Goal: Task Accomplishment & Management: Manage account settings

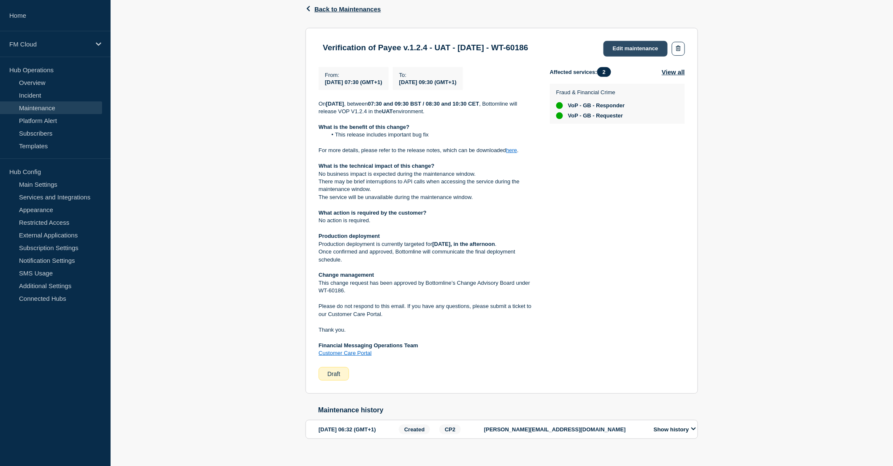
click at [645, 43] on link "Edit maintenance" at bounding box center [636, 49] width 64 height 16
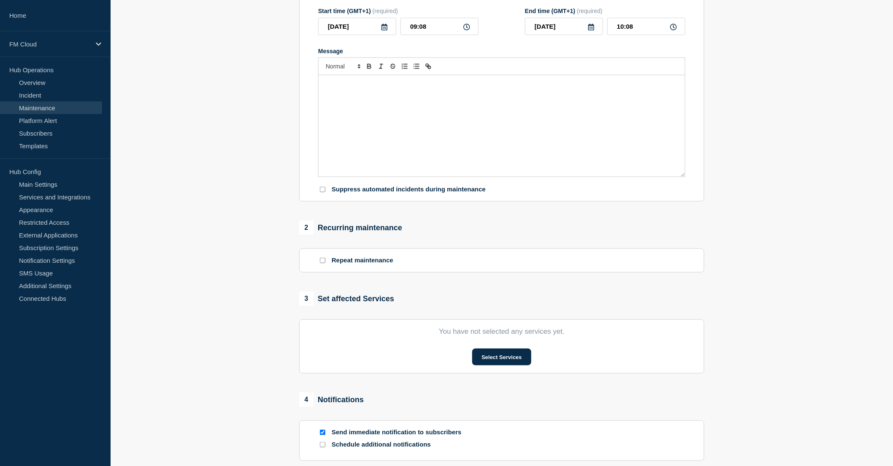
type input "Verification of Payee v.1.2.4 - UAT - 08/OCT/2025 - WT-60186"
type input "07:30"
type input "09:30"
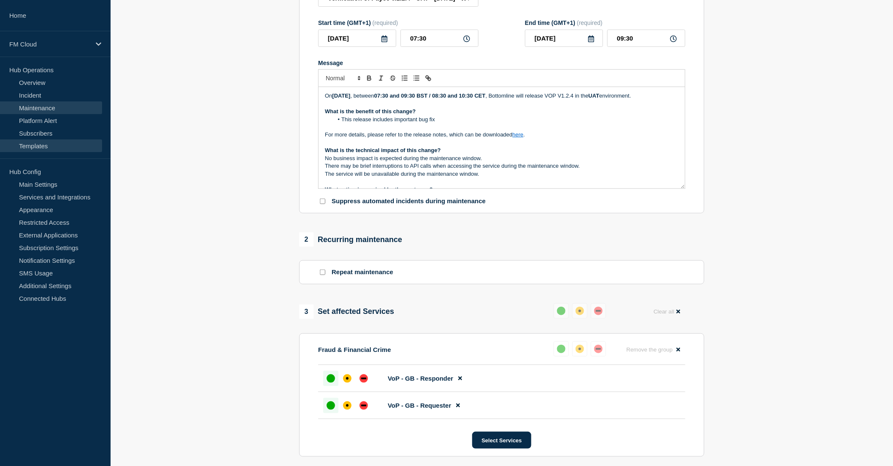
click at [41, 141] on link "Templates" at bounding box center [51, 145] width 102 height 13
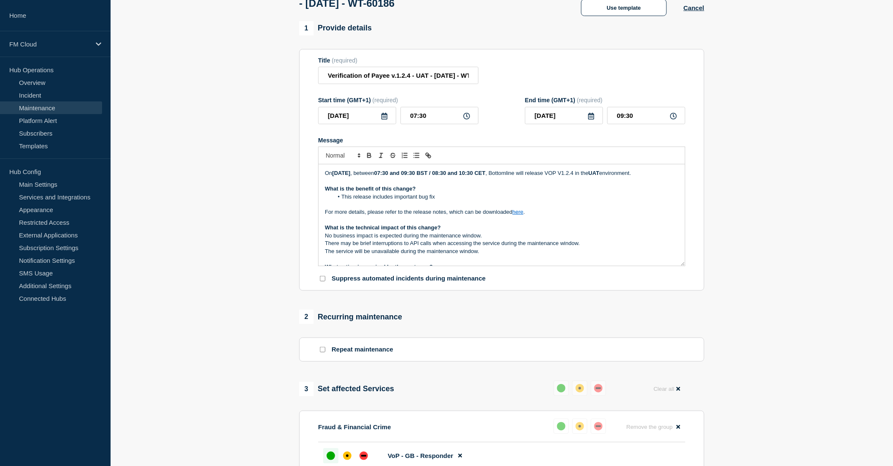
scroll to position [47, 0]
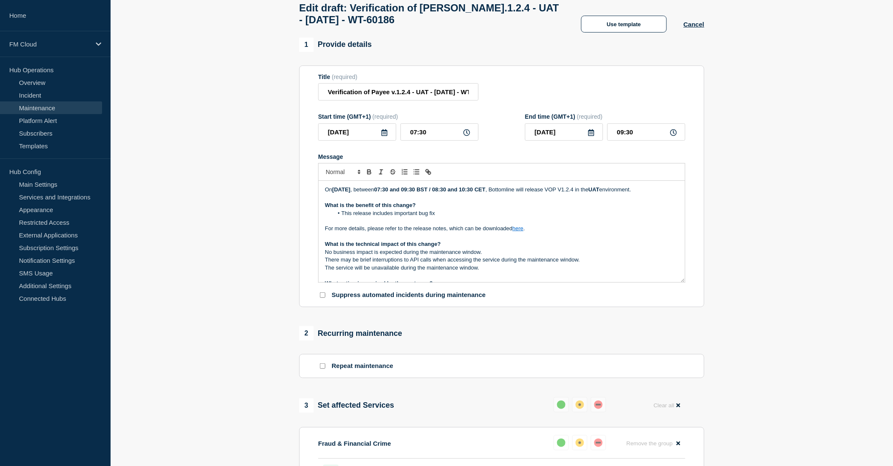
click at [432, 209] on p "What is the benefit of this change?" at bounding box center [502, 205] width 354 height 8
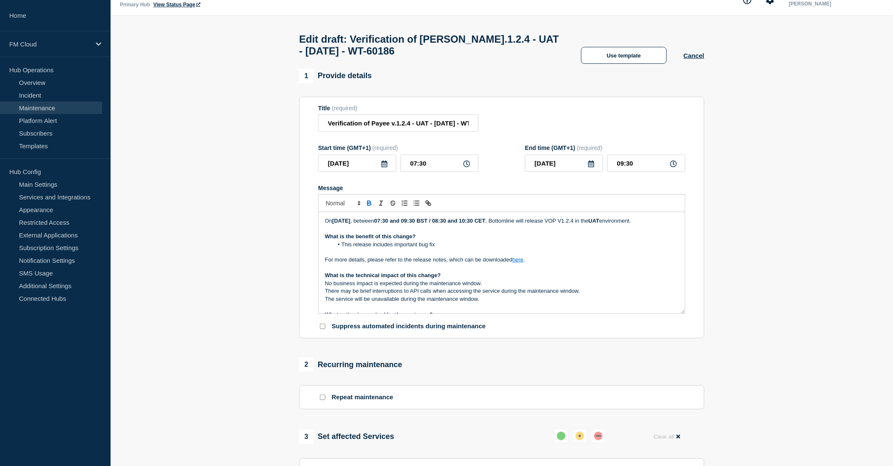
scroll to position [0, 0]
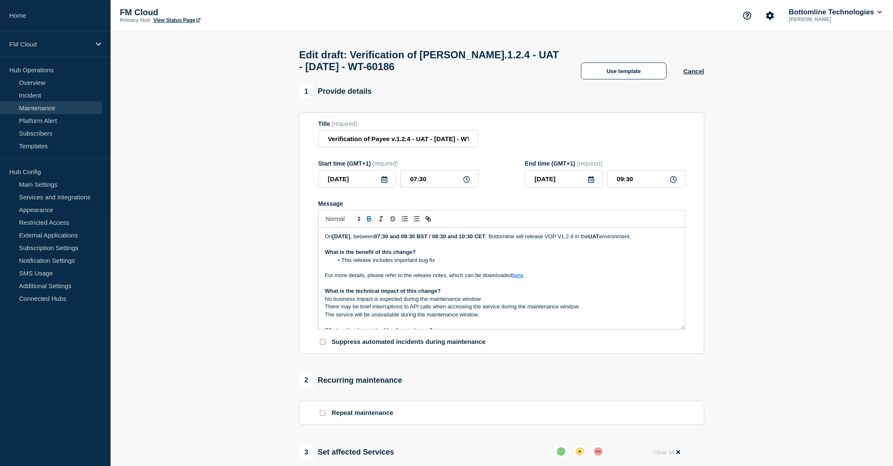
click at [324, 241] on div "On Tuesday 8th Oct 2025 , between 07:30 and 09:30 BST / 08:30 and 10:30 CET , B…" at bounding box center [502, 278] width 366 height 101
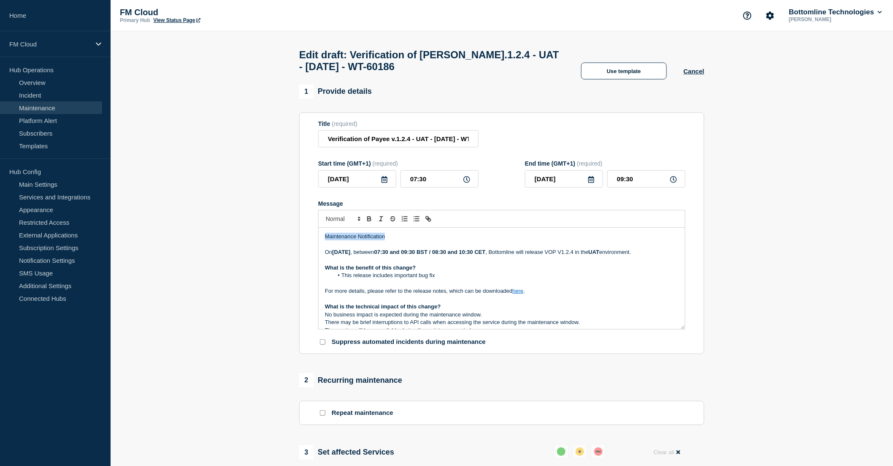
drag, startPoint x: 403, startPoint y: 239, endPoint x: 320, endPoint y: 242, distance: 83.7
click at [320, 242] on div "Maintenance Notification On Tuesday 8th Oct 2025 , between 07:30 and 09:30 BST …" at bounding box center [502, 278] width 366 height 101
click at [563, 256] on p "On Tuesday 8th Oct 2025 , between 07:30 and 09:30 BST / 08:30 and 10:30 CET , B…" at bounding box center [502, 252] width 354 height 8
click at [379, 256] on p "On Tuesday 8th Oct 2025 , between 07:30 and 09:30 BST / 08:30 and 10:30 CET , B…" at bounding box center [502, 252] width 354 height 8
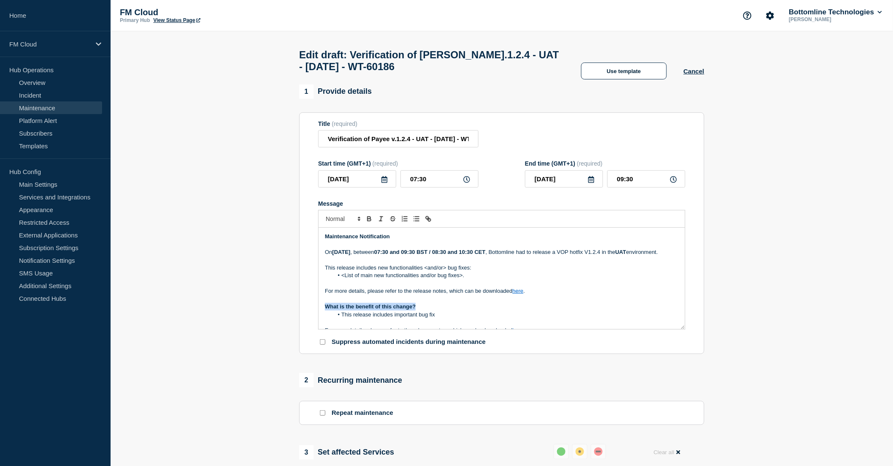
drag, startPoint x: 326, startPoint y: 315, endPoint x: 437, endPoint y: 315, distance: 111.5
click at [437, 310] on p "What is the benefit of this change?" at bounding box center [502, 307] width 354 height 8
click at [346, 264] on p "Message" at bounding box center [502, 260] width 354 height 8
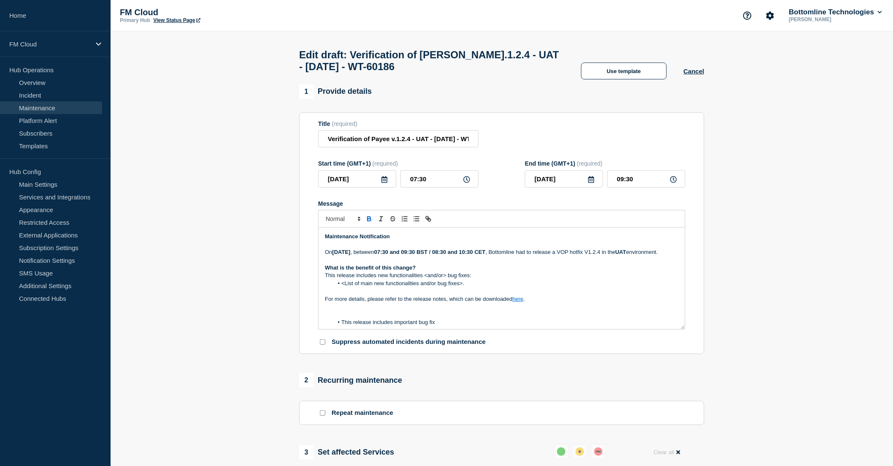
scroll to position [47, 0]
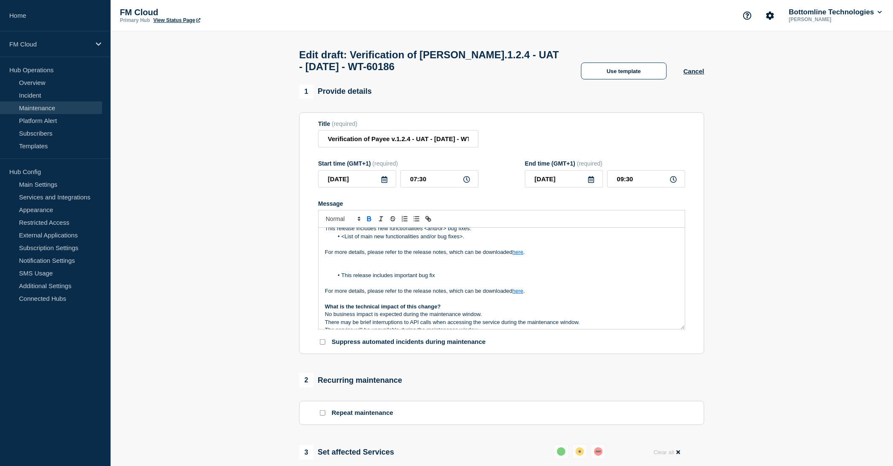
click at [450, 279] on li "This release includes important bug fix" at bounding box center [507, 275] width 346 height 8
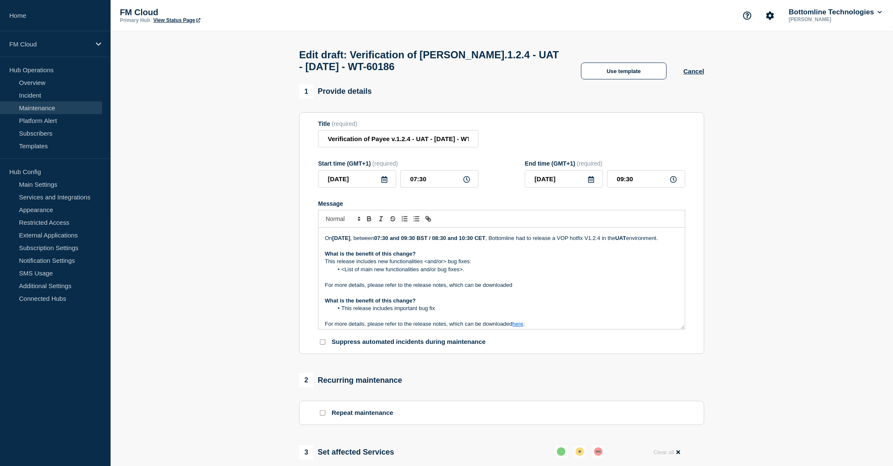
scroll to position [0, 0]
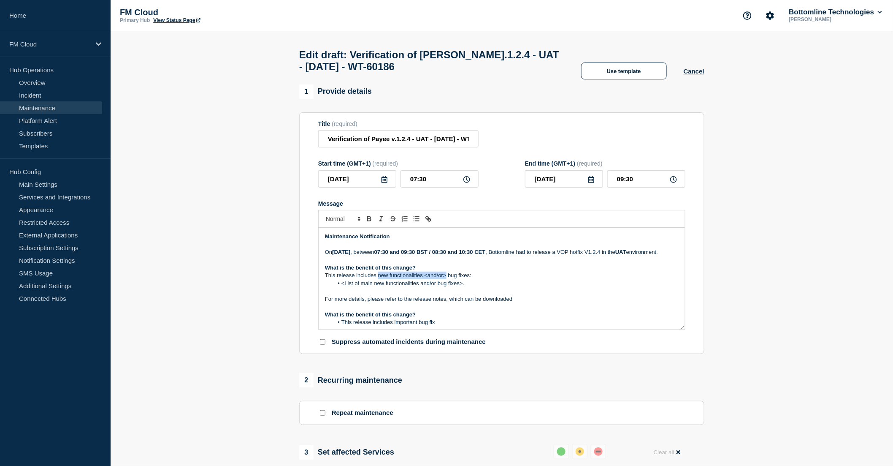
drag, startPoint x: 379, startPoint y: 286, endPoint x: 446, endPoint y: 284, distance: 66.7
click at [446, 279] on p "This release includes new functionalities <and/or> bug fixes:" at bounding box center [502, 275] width 354 height 8
drag, startPoint x: 478, startPoint y: 294, endPoint x: 331, endPoint y: 294, distance: 147.4
click at [331, 287] on ol "<List of main new functionalities and/or bug fixes>." at bounding box center [502, 284] width 354 height 8
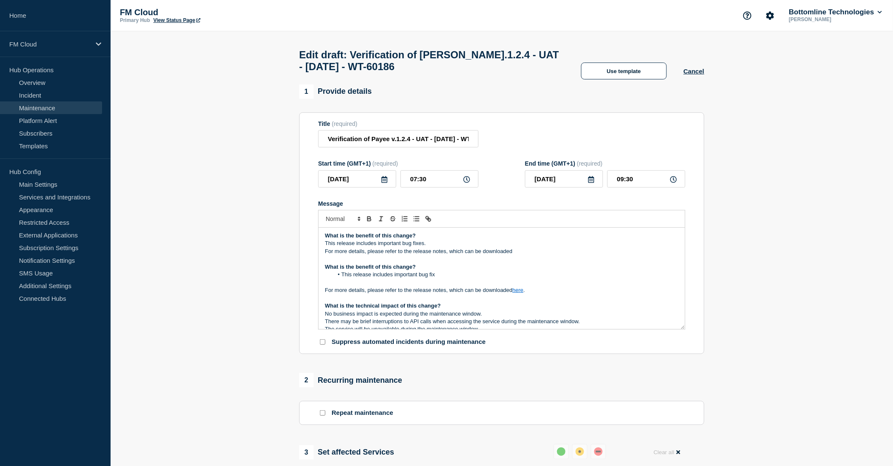
scroll to position [47, 0]
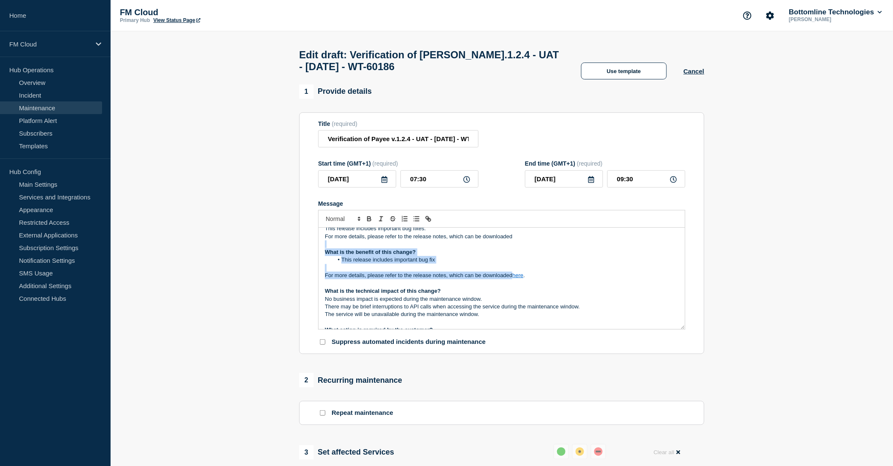
drag, startPoint x: 512, startPoint y: 286, endPoint x: 518, endPoint y: 249, distance: 37.7
click at [518, 249] on div "Maintenance Notification On Tuesday 8th Oct 2025 , between 07:30 and 09:30 BST …" at bounding box center [502, 278] width 366 height 101
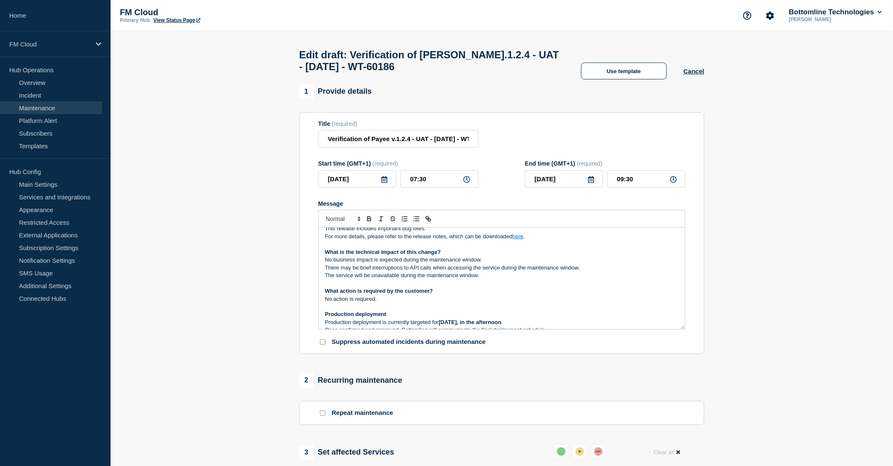
click at [518, 239] on link "here" at bounding box center [518, 236] width 11 height 6
click at [518, 258] on link "https://bottomline.thruinc.net/Publishing/Link.aspx?LinkID=37AS02O54L23R" at bounding box center [499, 259] width 58 height 11
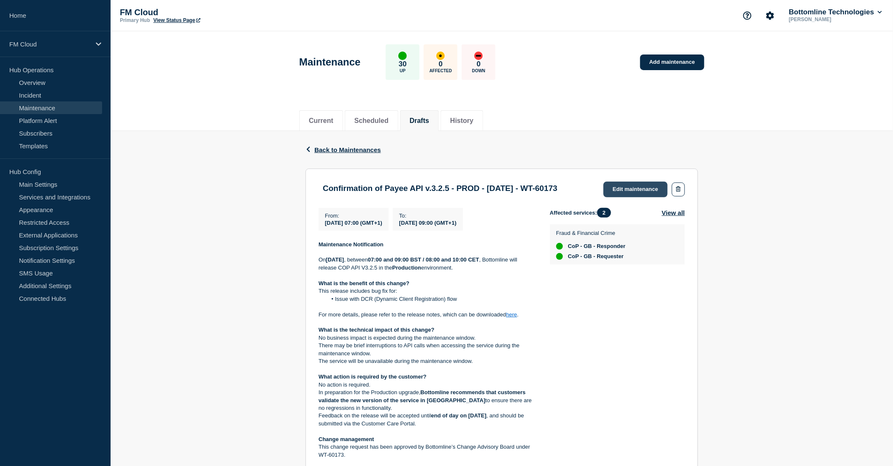
click at [639, 185] on link "Edit maintenance" at bounding box center [636, 190] width 64 height 16
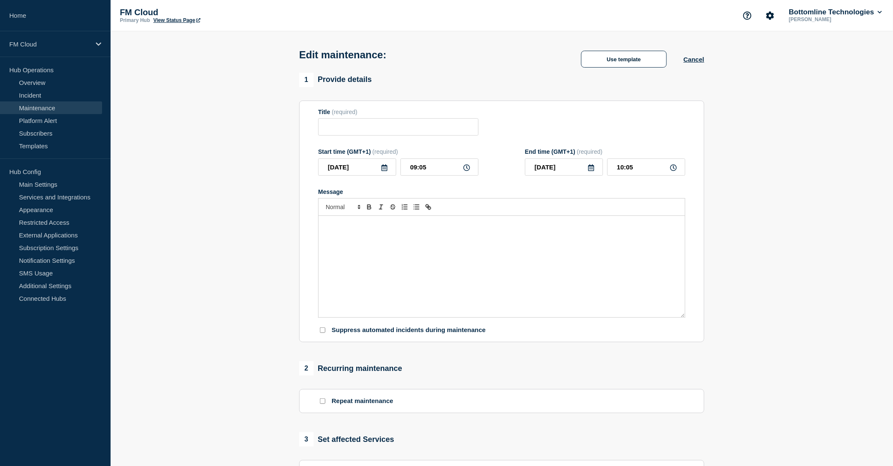
type input "Confirmation of Payee API v.3.2.5 - PROD - 09/OCT/2025 - WT-60173"
type input "2025-10-09"
type input "07:00"
type input "2025-10-09"
type input "09:00"
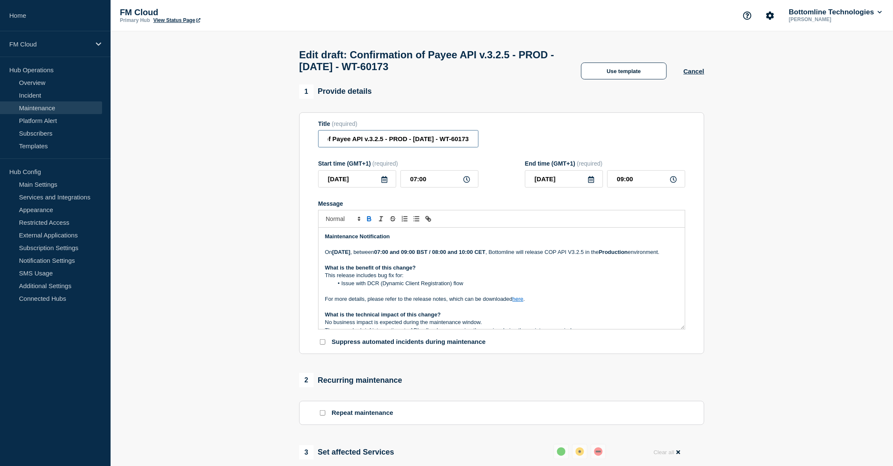
drag, startPoint x: 427, startPoint y: 144, endPoint x: 467, endPoint y: 143, distance: 40.1
click at [467, 143] on input "Confirmation of Payee API v.3.2.5 - PROD - 09/OCT/2025 - WT-60173" at bounding box center [398, 138] width 160 height 17
click at [423, 256] on p "On Thursday 9th Oct 2025 , between 07:00 and 09:00 BST / 08:00 and 10:00 CET , …" at bounding box center [502, 252] width 354 height 8
click at [54, 106] on link "Maintenance" at bounding box center [51, 107] width 102 height 13
click at [501, 279] on p "This release includes bug fix for:" at bounding box center [502, 275] width 354 height 8
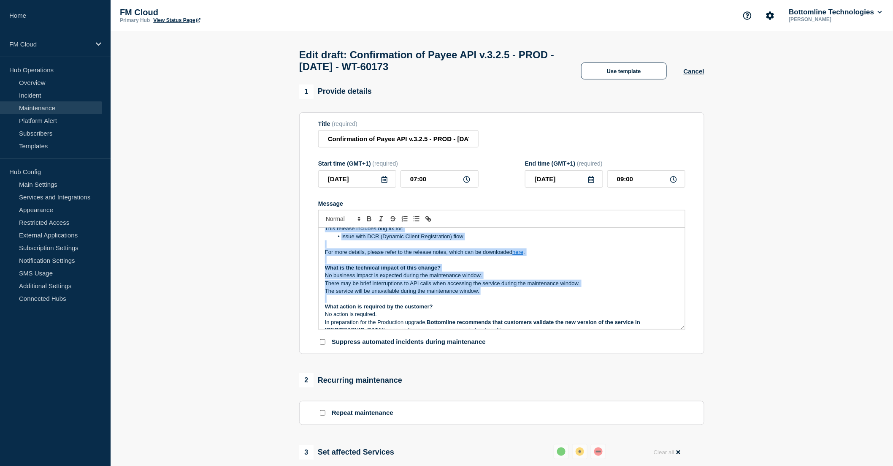
scroll to position [94, 0]
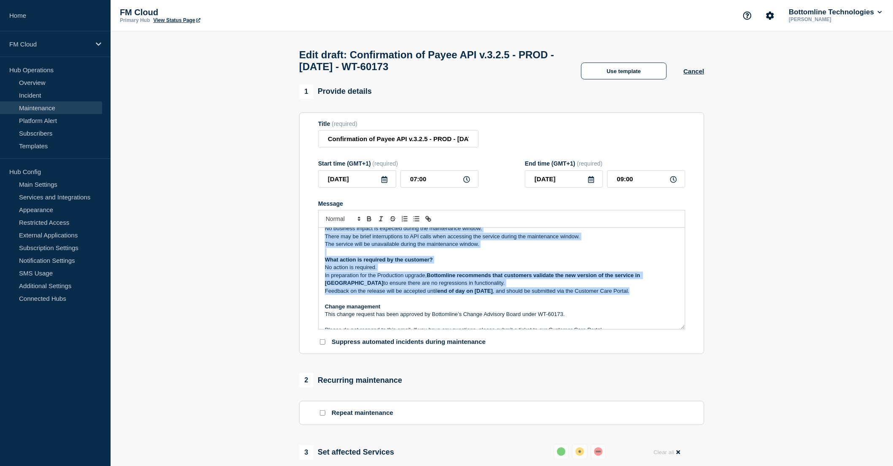
drag, startPoint x: 324, startPoint y: 279, endPoint x: 657, endPoint y: 301, distance: 333.4
click at [657, 301] on div "Maintenance Notification On Thursday 9th Oct 2025 , between 07:00 and 09:00 BST…" at bounding box center [502, 278] width 366 height 101
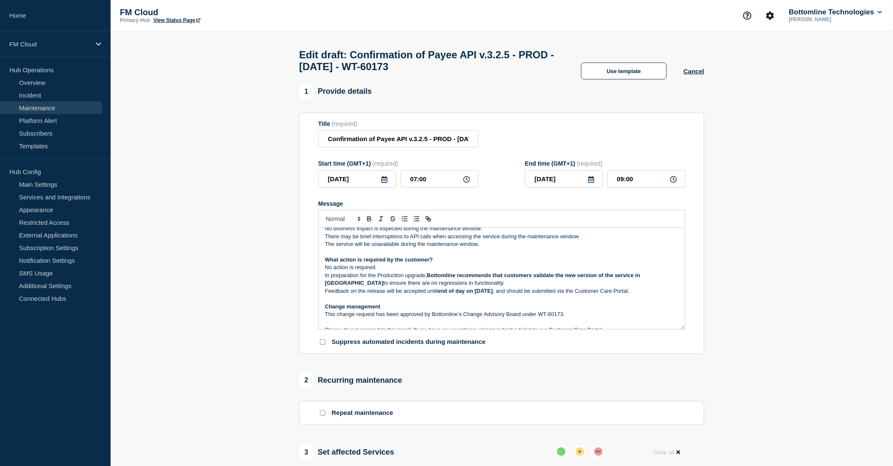
scroll to position [44, 0]
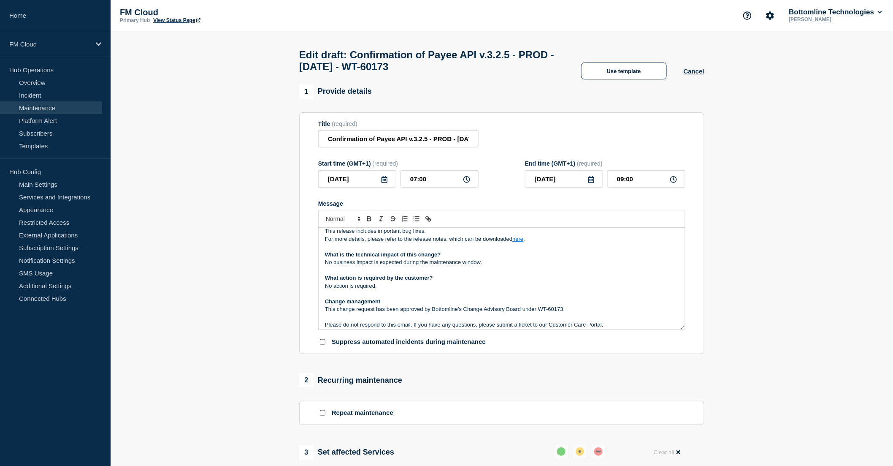
click at [550, 274] on p "Message" at bounding box center [502, 270] width 354 height 8
click at [437, 282] on p "What action is required by the customer?" at bounding box center [502, 278] width 354 height 8
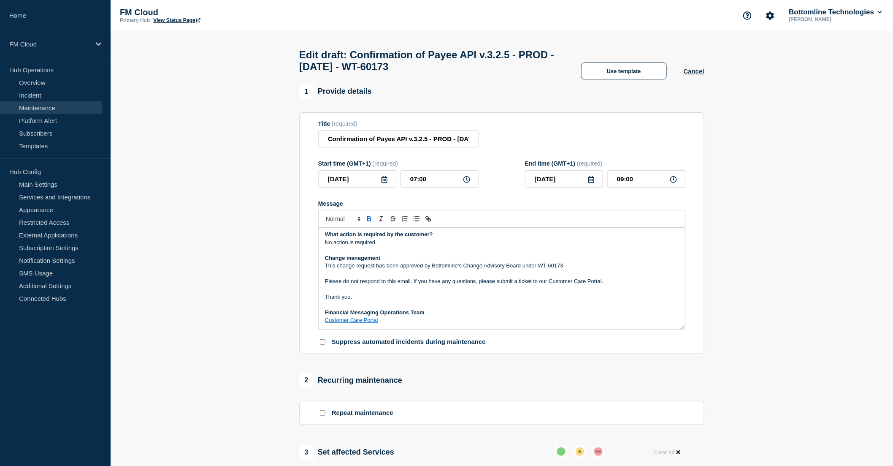
scroll to position [95, 0]
click at [414, 316] on p "Financial Messaging Operations Team" at bounding box center [502, 313] width 354 height 8
click at [429, 308] on p "Message" at bounding box center [502, 305] width 354 height 8
click at [410, 293] on p "Message" at bounding box center [502, 289] width 354 height 8
click at [322, 299] on div "Maintenance Notification On Thursday 9th Oct 2025 , between 07:00 and 09:00 BST…" at bounding box center [502, 278] width 366 height 101
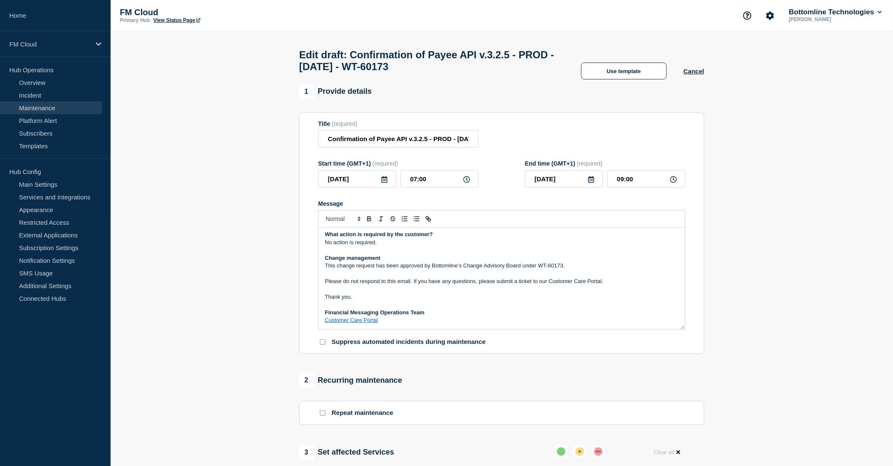
click at [347, 285] on p "Please do not respond to this email. If you have any questions, please submit a…" at bounding box center [502, 281] width 354 height 8
click at [357, 269] on p "This change request has been approved by Bottomline’s Change Advisory Board und…" at bounding box center [502, 266] width 354 height 8
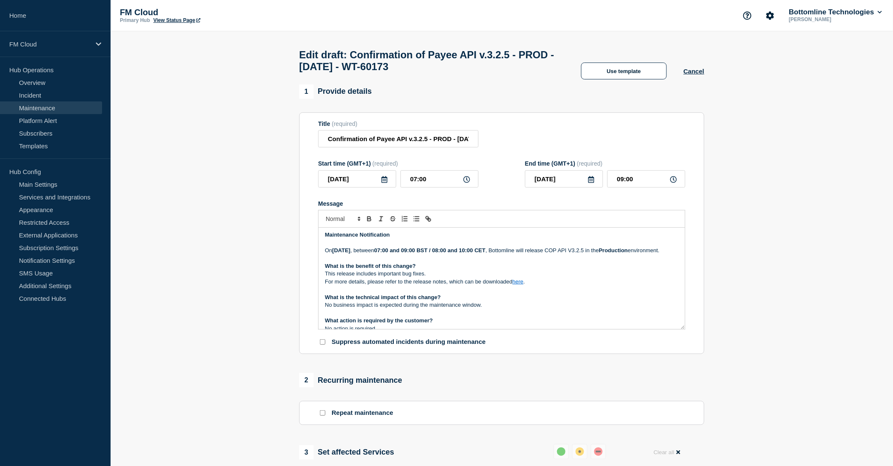
scroll to position [0, 0]
drag, startPoint x: 549, startPoint y: 258, endPoint x: 640, endPoint y: 260, distance: 90.8
click at [640, 256] on p "On Thursday 9th Oct 2025 , between 07:00 and 09:00 BST / 08:00 and 10:00 CET , …" at bounding box center [502, 252] width 354 height 8
click at [656, 256] on p "On Thursday 9th Oct 2025 , between 07:00 and 09:00 BST / 08:00 and 10:00 CET , …" at bounding box center [502, 252] width 354 height 8
click at [518, 286] on link "here" at bounding box center [518, 283] width 11 height 6
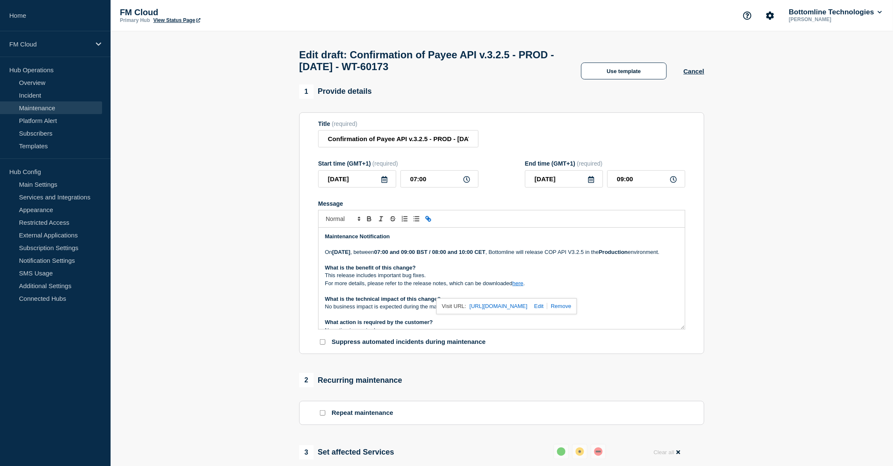
click at [505, 309] on link "https://bottomline.thruinc.net/Publishing/Link.aspx?LinkID=0RY6W7KQHIB5O" at bounding box center [499, 306] width 58 height 11
click at [638, 38] on div "Edit draft: Confirmation of Payee API v.3.2.5 - PROD - 09/OCT/2025 - WT-60173 U…" at bounding box center [502, 57] width 424 height 53
click at [491, 287] on p "For more details, please refer to the release notes, which can be downloaded he…" at bounding box center [502, 284] width 354 height 8
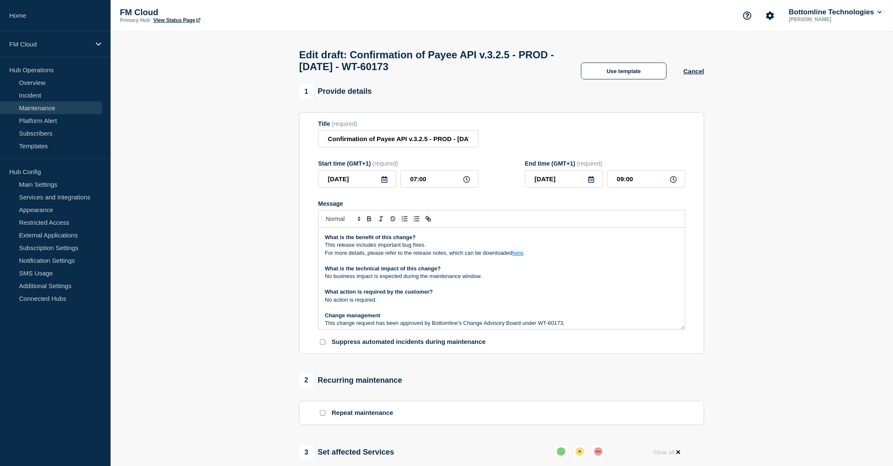
scroll to position [47, 0]
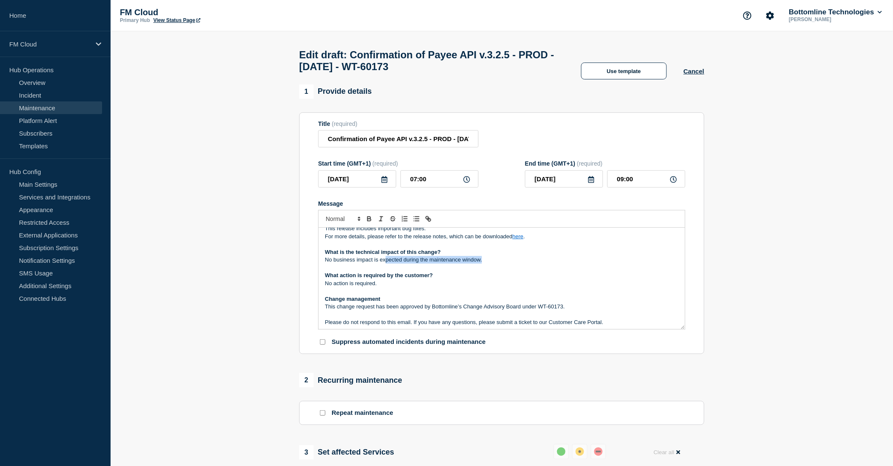
drag, startPoint x: 386, startPoint y: 273, endPoint x: 509, endPoint y: 269, distance: 123.4
click at [509, 263] on p "No business impact is expected during the maintenance window." at bounding box center [502, 260] width 354 height 8
click at [478, 271] on p "Message" at bounding box center [502, 268] width 354 height 8
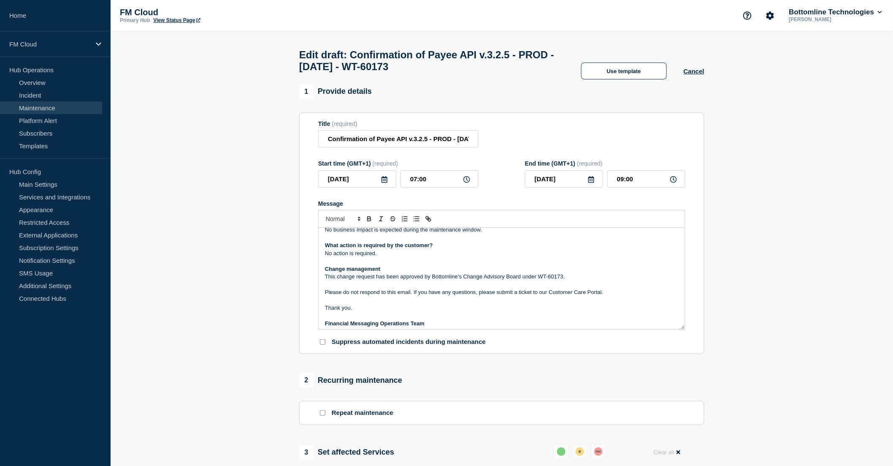
scroll to position [94, 0]
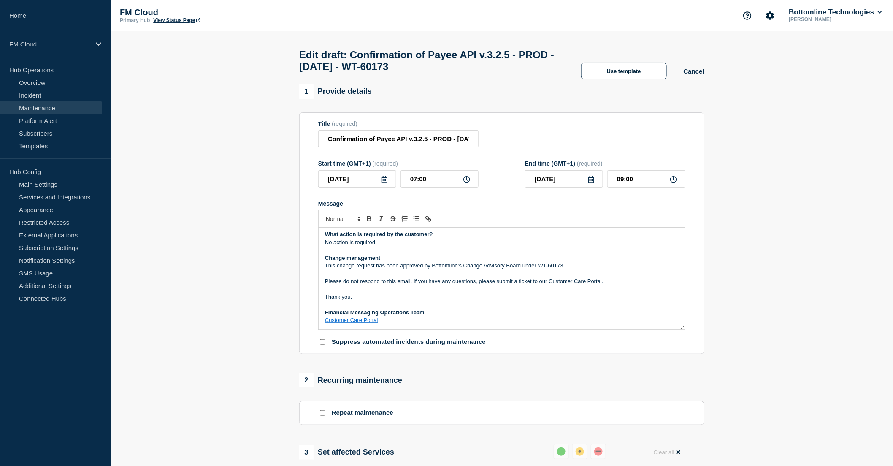
click at [399, 246] on p "No action is required." at bounding box center [502, 243] width 354 height 8
drag, startPoint x: 367, startPoint y: 270, endPoint x: 592, endPoint y: 269, distance: 224.2
click at [592, 269] on p "This change request has been approved by Bottomline’s Change Advisory Board und…" at bounding box center [502, 266] width 354 height 8
click at [589, 269] on p "This change request has been approved by Bottomline’s Change Advisory Board und…" at bounding box center [502, 266] width 354 height 8
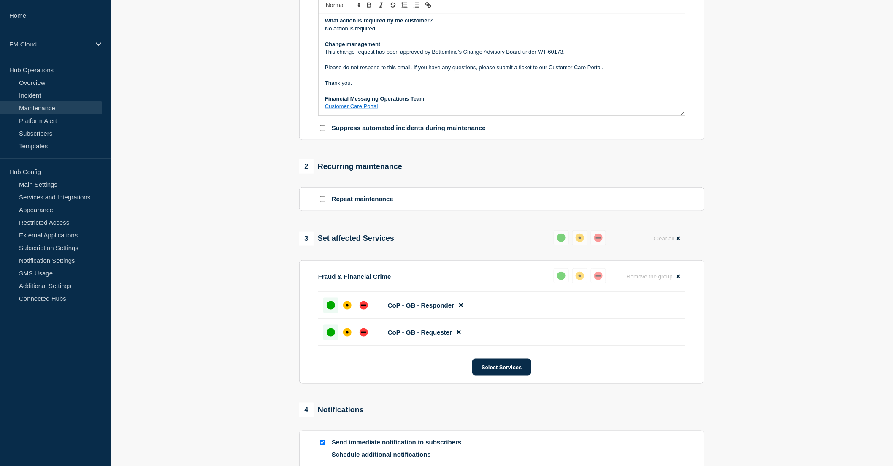
scroll to position [315, 0]
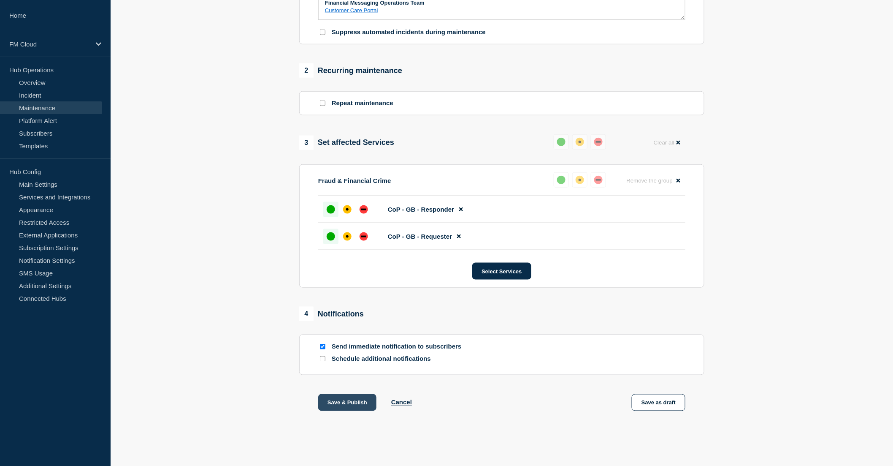
click at [345, 398] on button "Save & Publish" at bounding box center [347, 402] width 58 height 17
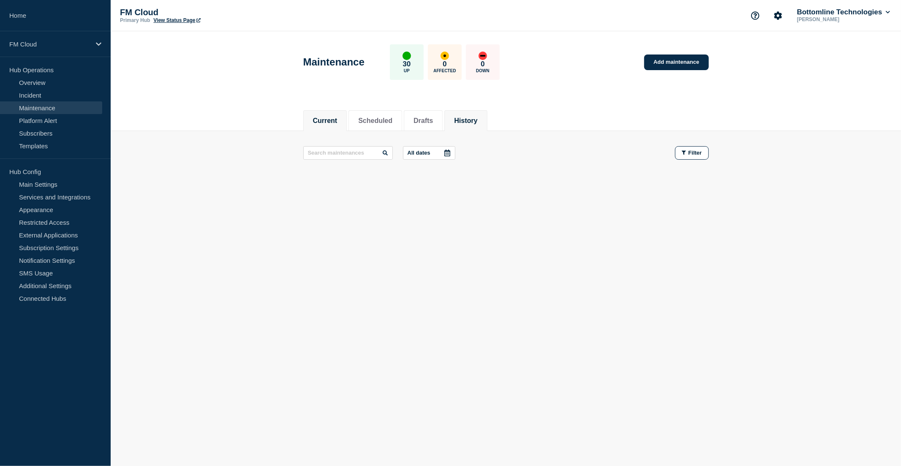
click at [477, 119] on button "History" at bounding box center [465, 121] width 23 height 8
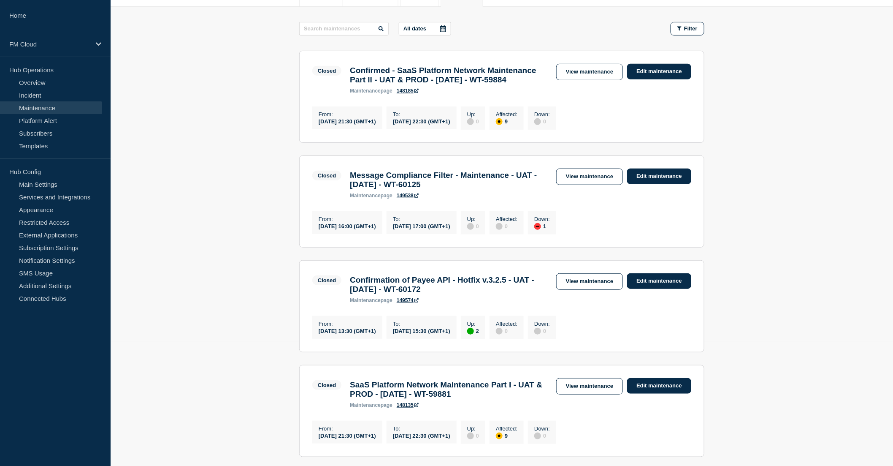
scroll to position [141, 0]
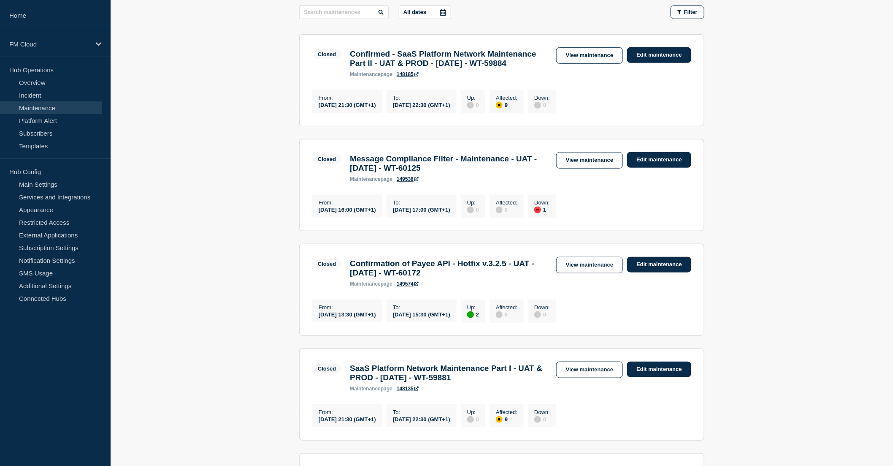
click at [576, 273] on link "View maintenance" at bounding box center [589, 265] width 67 height 16
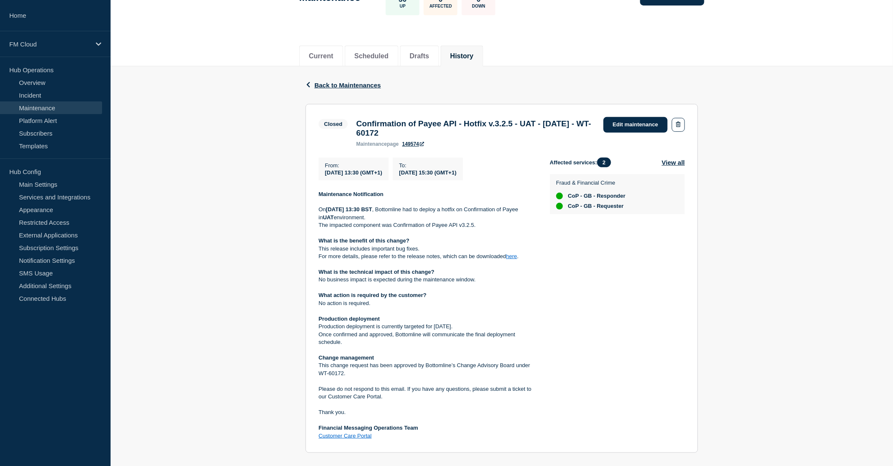
scroll to position [94, 0]
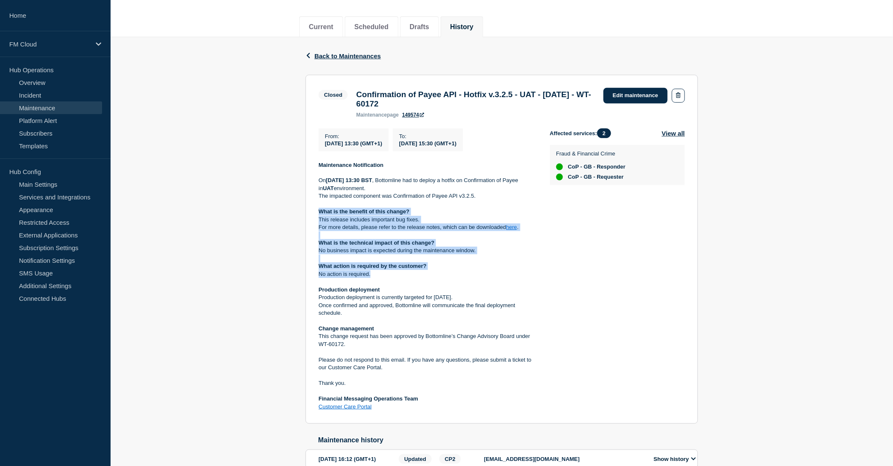
drag, startPoint x: 318, startPoint y: 216, endPoint x: 486, endPoint y: 277, distance: 179.2
click at [486, 277] on section "Closed Confirmation of Payee API - Hotfix v.3.2.5 - UAT - 07/OCT/2025 - WT-6017…" at bounding box center [502, 249] width 393 height 349
copy div "What is the benefit of this change? This release includes important bug fixes. …"
click at [25, 144] on link "Templates" at bounding box center [51, 145] width 102 height 13
click at [485, 231] on p "For more details, please refer to the release notes, which can be downloaded he…" at bounding box center [428, 227] width 218 height 8
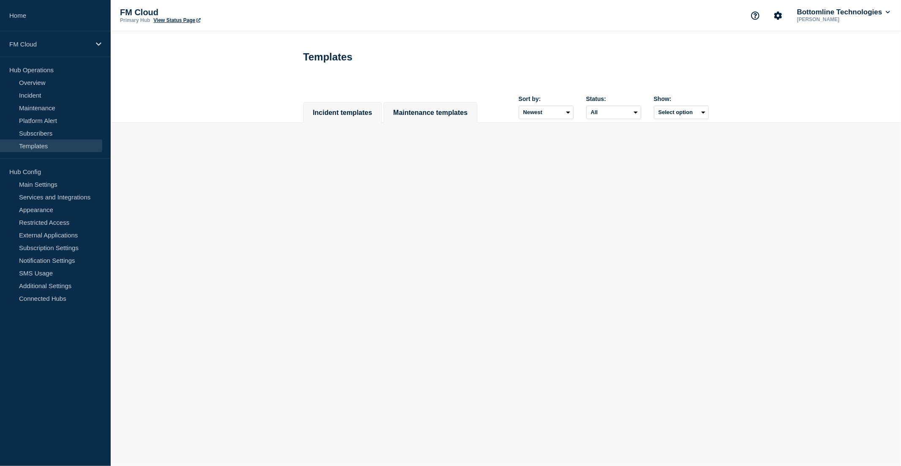
click at [428, 109] on button "Maintenance templates" at bounding box center [430, 113] width 74 height 8
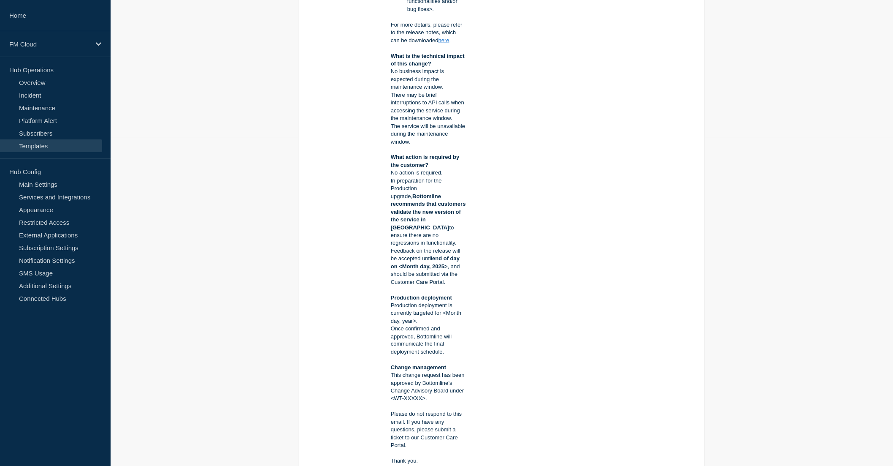
scroll to position [281, 0]
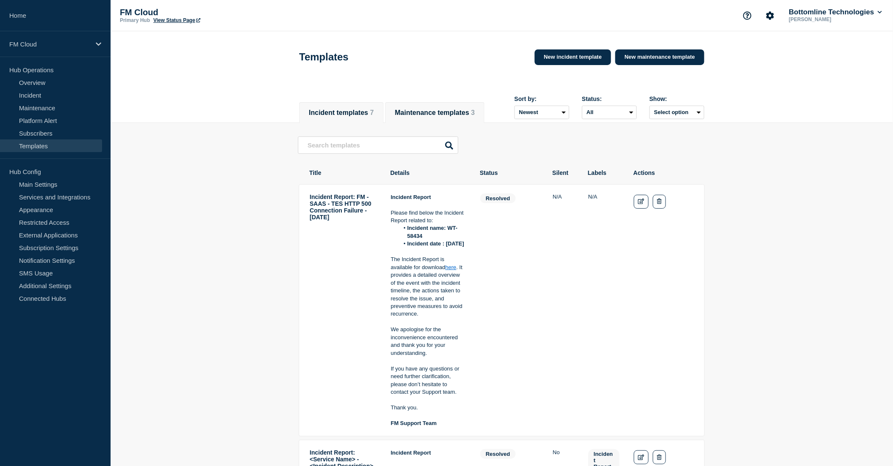
click at [453, 109] on button "Maintenance templates 3" at bounding box center [435, 113] width 80 height 8
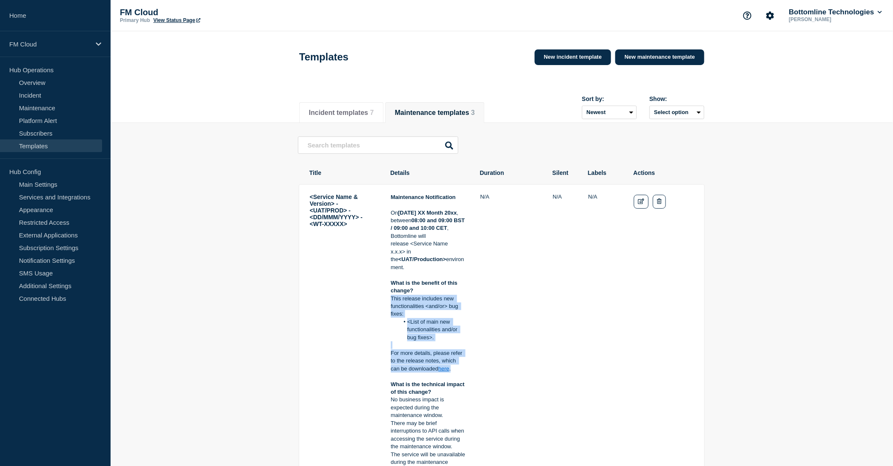
drag, startPoint x: 391, startPoint y: 298, endPoint x: 467, endPoint y: 368, distance: 104.0
copy div "This release includes new functionalities <and/or> bug fixes: <List of main new…"
drag, startPoint x: 392, startPoint y: 282, endPoint x: 456, endPoint y: 368, distance: 107.4
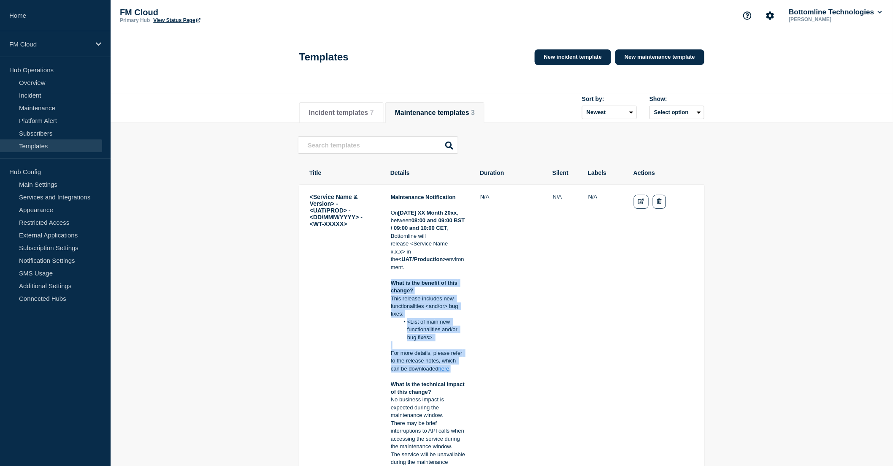
click at [438, 372] on p "For more details, please refer to the release notes, which can be downloaded he…" at bounding box center [428, 360] width 75 height 23
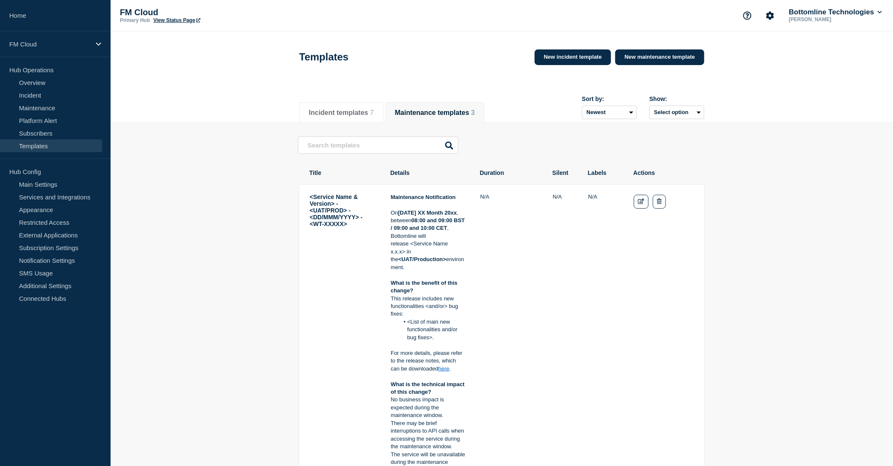
drag, startPoint x: 440, startPoint y: 369, endPoint x: 387, endPoint y: 285, distance: 99.2
copy div "What is the benefit of this change? This release includes new functionalities <…"
